Goal: Find specific page/section: Find specific page/section

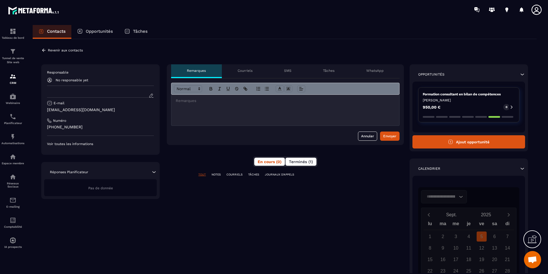
click at [316, 163] on button "Terminés (1)" at bounding box center [301, 161] width 31 height 8
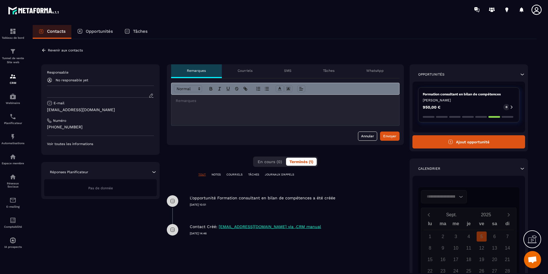
click at [43, 52] on icon at bounding box center [43, 50] width 5 height 5
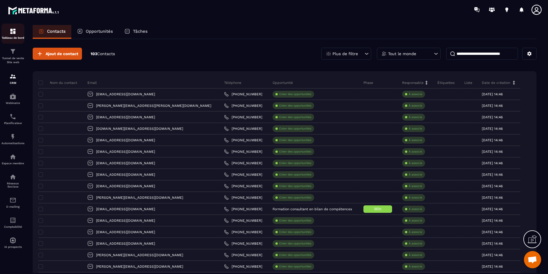
click at [16, 32] on img at bounding box center [12, 31] width 7 height 7
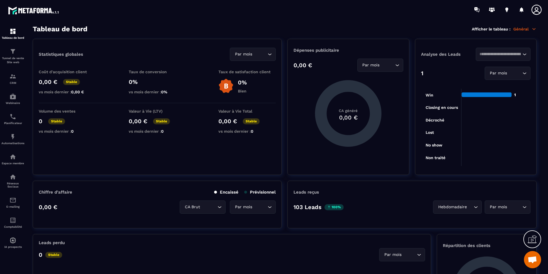
click at [352, 198] on div "Leads reçus 103 Leads 100% Hebdomadaire Loading... Par mois Loading..." at bounding box center [412, 204] width 249 height 48
click at [307, 208] on p "103 Leads" at bounding box center [308, 206] width 28 height 7
click at [8, 81] on div "CRM" at bounding box center [12, 78] width 23 height 11
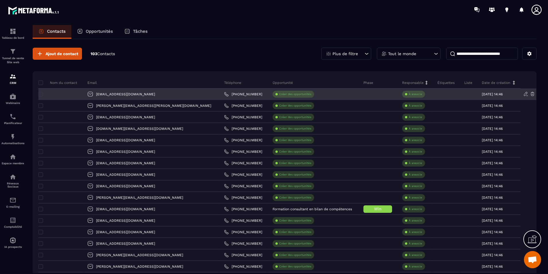
click at [160, 94] on div "[EMAIL_ADDRESS][DOMAIN_NAME]" at bounding box center [151, 93] width 137 height 11
click at [126, 93] on div "[EMAIL_ADDRESS][DOMAIN_NAME]" at bounding box center [151, 93] width 137 height 11
click at [77, 94] on div at bounding box center [60, 93] width 45 height 11
